Goal: Task Accomplishment & Management: Use online tool/utility

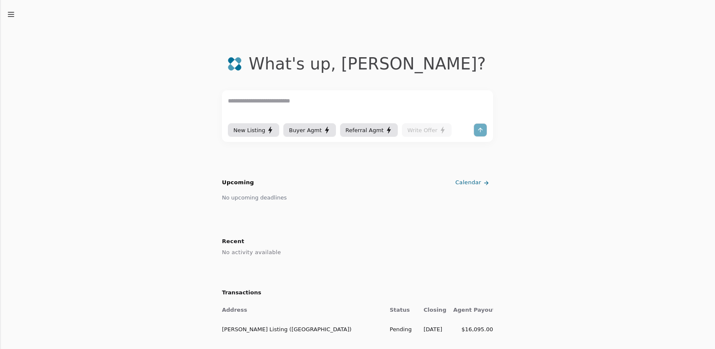
click at [10, 13] on icon "button" at bounding box center [11, 14] width 8 height 8
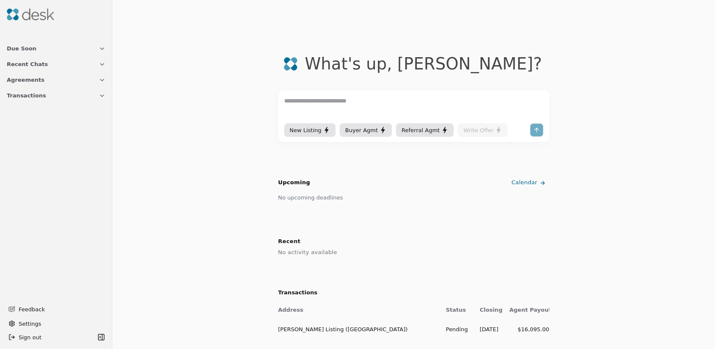
click at [100, 79] on icon "button" at bounding box center [101, 80] width 3 height 2
click at [42, 134] on icon at bounding box center [45, 136] width 7 height 7
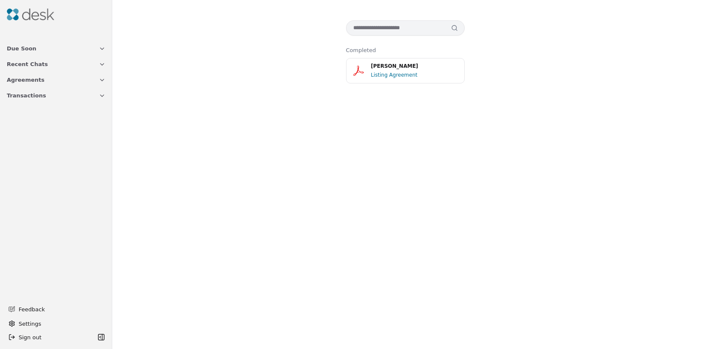
click at [103, 50] on icon "button" at bounding box center [102, 48] width 7 height 7
click at [24, 15] on img at bounding box center [30, 14] width 47 height 12
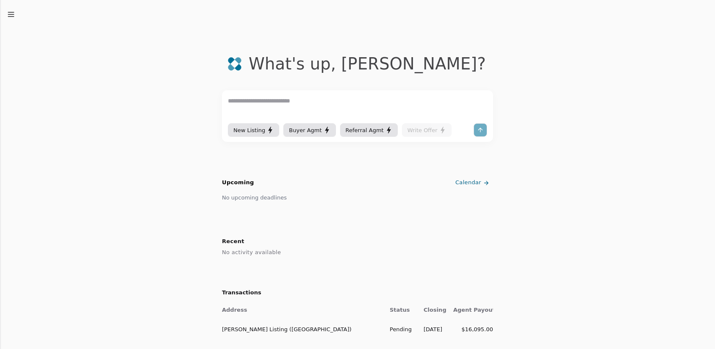
click at [479, 130] on div at bounding box center [481, 130] width 14 height 14
click at [11, 19] on div "What's up , [PERSON_NAME] ? New Listing Buyer Agmt Referral Agmt Write Offer Up…" at bounding box center [357, 196] width 715 height 393
click at [11, 16] on icon "button" at bounding box center [11, 14] width 8 height 8
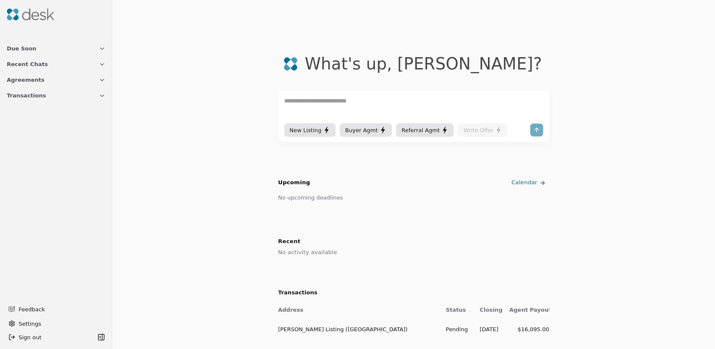
click at [104, 95] on icon "button" at bounding box center [102, 95] width 7 height 7
click at [56, 122] on span "[PERSON_NAME] Listing ([GEOGRAPHIC_DATA])" at bounding box center [56, 119] width 99 height 9
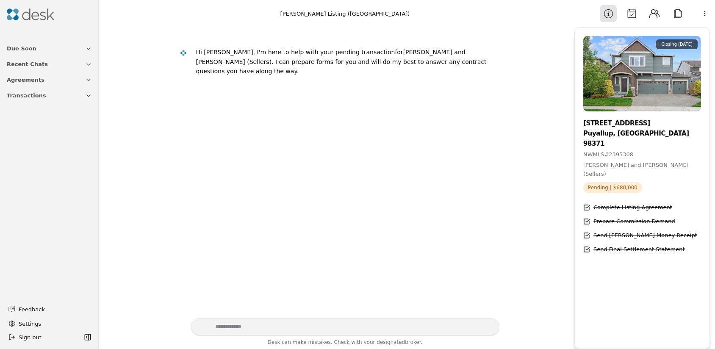
click at [677, 11] on button "Attach" at bounding box center [677, 13] width 17 height 17
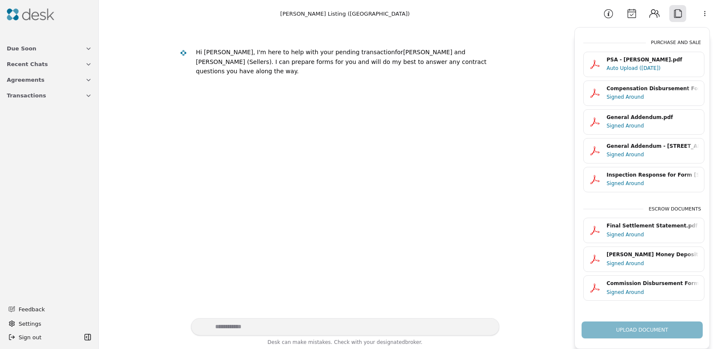
click at [646, 330] on div "Upload Document" at bounding box center [642, 327] width 135 height 24
click at [624, 329] on div "Upload Document" at bounding box center [642, 327] width 135 height 24
click at [625, 330] on div "Upload Document" at bounding box center [642, 327] width 135 height 24
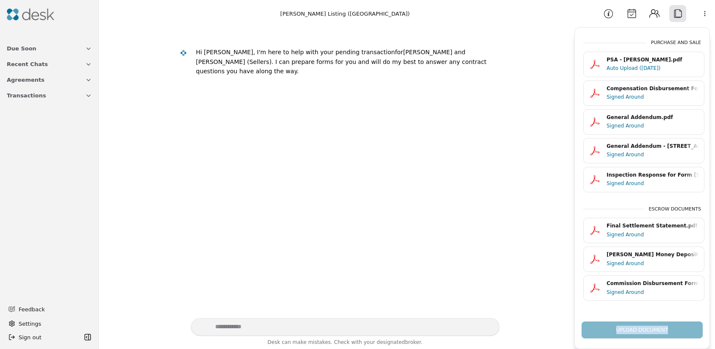
click at [629, 328] on div "Upload Document" at bounding box center [642, 327] width 135 height 24
click at [607, 332] on div "Upload Document" at bounding box center [642, 327] width 135 height 24
click at [621, 330] on div "Upload Document" at bounding box center [642, 327] width 135 height 24
